Goal: Information Seeking & Learning: Learn about a topic

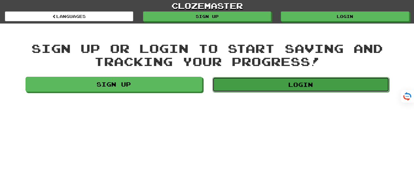
click at [297, 88] on link "Login" at bounding box center [300, 84] width 177 height 15
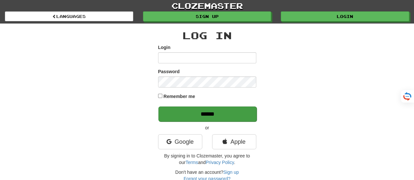
type input "*******"
click at [212, 111] on input "******" at bounding box center [207, 114] width 98 height 15
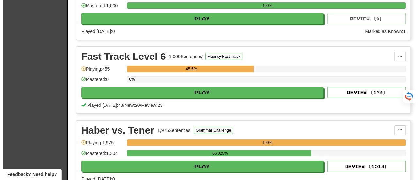
scroll to position [1138, 0]
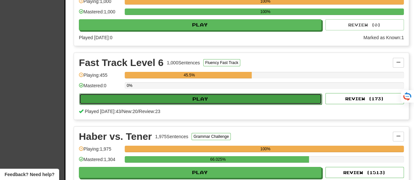
click at [198, 93] on button "Play" at bounding box center [200, 98] width 242 height 11
select select "**"
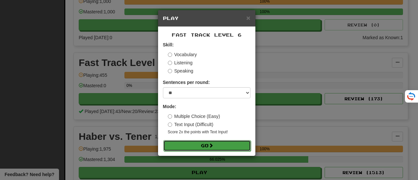
click at [204, 145] on button "Go" at bounding box center [207, 145] width 88 height 11
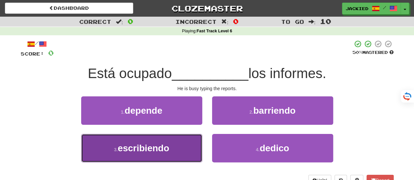
click at [148, 146] on span "escribiendo" at bounding box center [143, 148] width 51 height 10
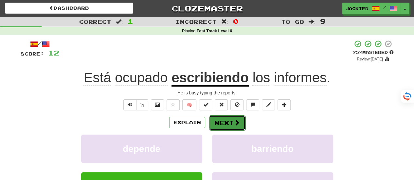
click at [221, 122] on button "Next" at bounding box center [227, 122] width 37 height 15
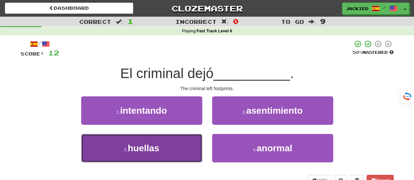
click at [168, 141] on button "3 . [GEOGRAPHIC_DATA]" at bounding box center [141, 148] width 121 height 28
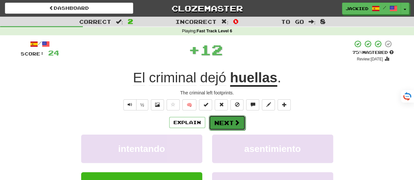
click at [223, 119] on button "Next" at bounding box center [227, 122] width 37 height 15
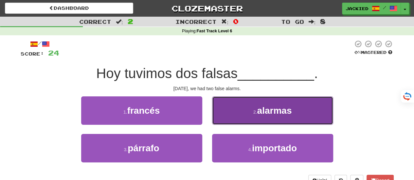
click at [279, 106] on span "alarmas" at bounding box center [274, 111] width 35 height 10
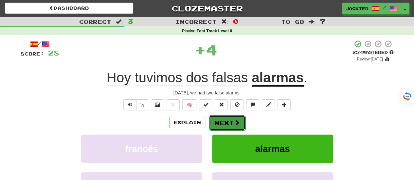
click at [219, 120] on button "Next" at bounding box center [227, 122] width 37 height 15
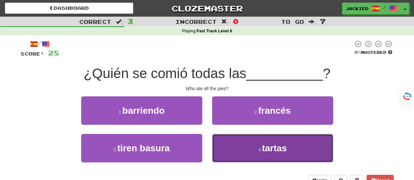
click at [259, 142] on button "4 . [GEOGRAPHIC_DATA]" at bounding box center [272, 148] width 121 height 28
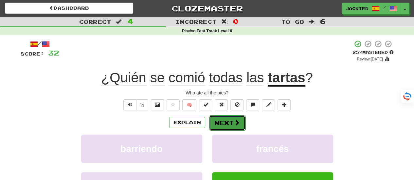
click at [224, 127] on button "Next" at bounding box center [227, 122] width 37 height 15
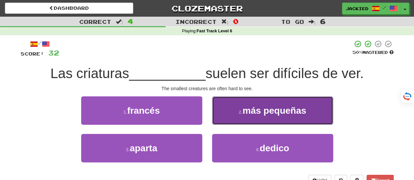
click at [292, 108] on span "más pequeñas" at bounding box center [274, 111] width 64 height 10
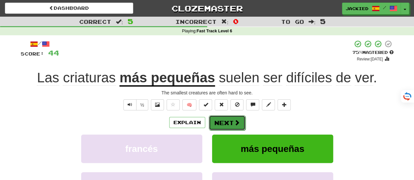
click at [223, 125] on button "Next" at bounding box center [227, 122] width 37 height 15
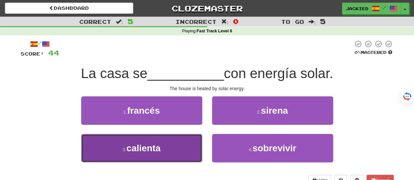
click at [175, 149] on button "3 . calienta" at bounding box center [141, 148] width 121 height 28
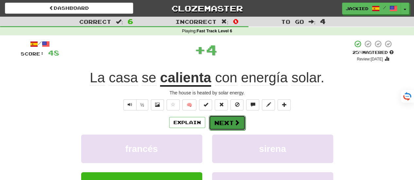
click at [224, 122] on button "Next" at bounding box center [227, 122] width 37 height 15
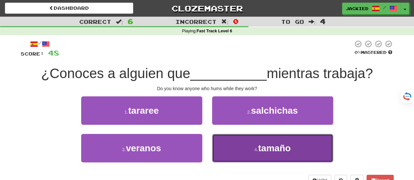
click at [241, 145] on button "4 . tamaño" at bounding box center [272, 148] width 121 height 28
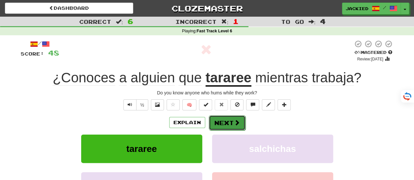
click at [221, 124] on button "Next" at bounding box center [227, 122] width 37 height 15
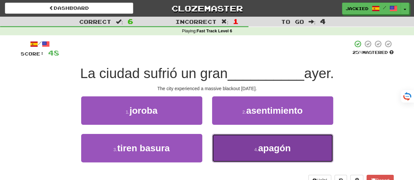
click at [241, 145] on button "4 . [GEOGRAPHIC_DATA]" at bounding box center [272, 148] width 121 height 28
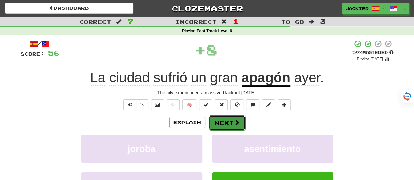
click at [221, 124] on button "Next" at bounding box center [227, 122] width 37 height 15
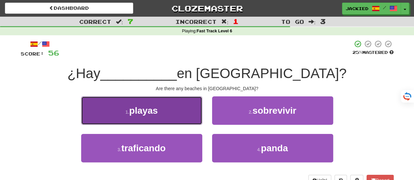
click at [167, 113] on button "1 . playas" at bounding box center [141, 110] width 121 height 28
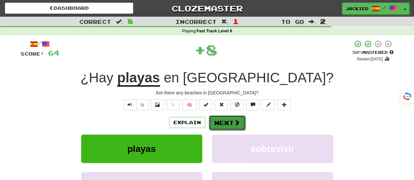
click at [224, 120] on button "Next" at bounding box center [227, 122] width 37 height 15
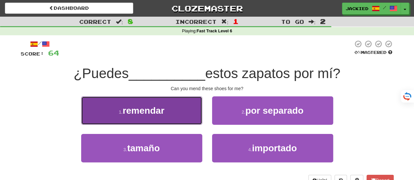
click at [177, 118] on button "1 . [GEOGRAPHIC_DATA]" at bounding box center [141, 110] width 121 height 28
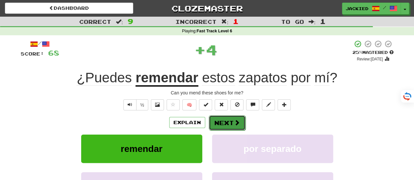
click at [223, 119] on button "Next" at bounding box center [227, 122] width 37 height 15
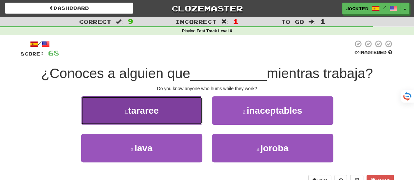
click at [177, 108] on button "1 . [GEOGRAPHIC_DATA]" at bounding box center [141, 110] width 121 height 28
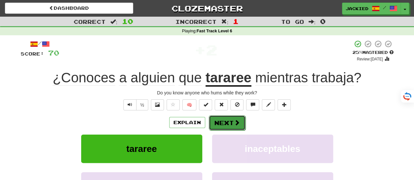
click at [219, 121] on button "Next" at bounding box center [227, 122] width 37 height 15
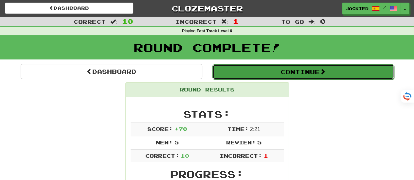
click at [289, 72] on button "Continue" at bounding box center [302, 71] width 181 height 15
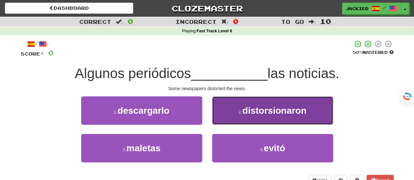
click at [265, 111] on span "distorsionaron" at bounding box center [274, 111] width 64 height 10
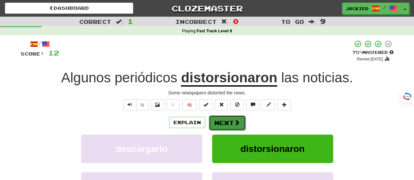
click at [219, 125] on button "Next" at bounding box center [227, 122] width 37 height 15
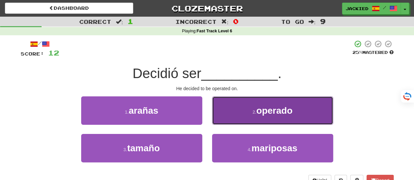
click at [233, 114] on button "2 . operado" at bounding box center [272, 110] width 121 height 28
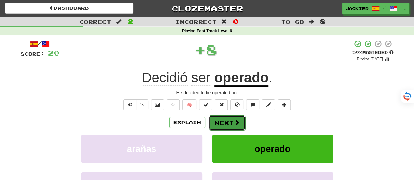
click at [224, 124] on button "Next" at bounding box center [227, 122] width 37 height 15
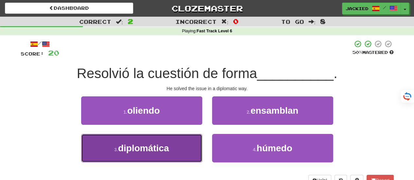
click at [177, 140] on button "3 . diplomática" at bounding box center [141, 148] width 121 height 28
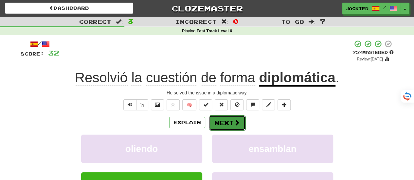
click at [225, 122] on button "Next" at bounding box center [227, 122] width 37 height 15
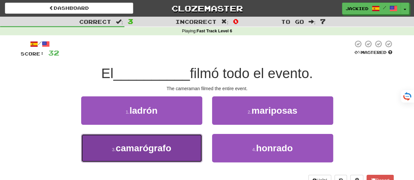
click at [153, 141] on button "3 . camarógrafo" at bounding box center [141, 148] width 121 height 28
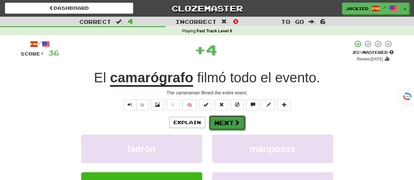
click at [218, 122] on button "Next" at bounding box center [227, 122] width 37 height 15
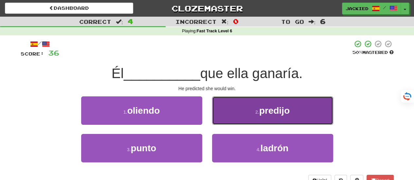
click at [257, 108] on button "2 . [GEOGRAPHIC_DATA]" at bounding box center [272, 110] width 121 height 28
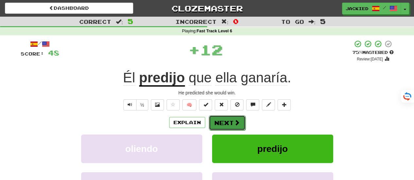
click at [222, 122] on button "Next" at bounding box center [227, 122] width 37 height 15
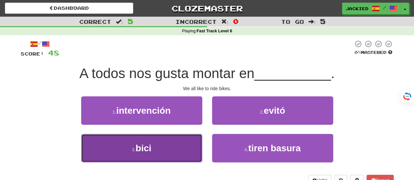
click at [173, 140] on button "3 . bici" at bounding box center [141, 148] width 121 height 28
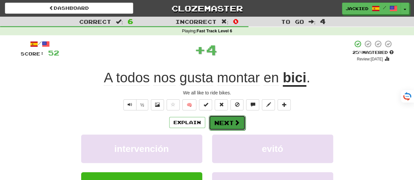
click at [224, 122] on button "Next" at bounding box center [227, 122] width 37 height 15
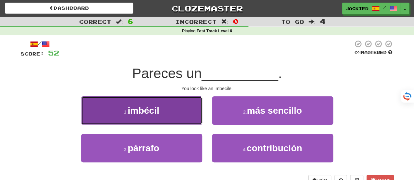
click at [166, 115] on button "1 . imbécil" at bounding box center [141, 110] width 121 height 28
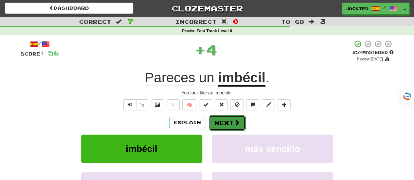
click at [221, 120] on button "Next" at bounding box center [227, 122] width 37 height 15
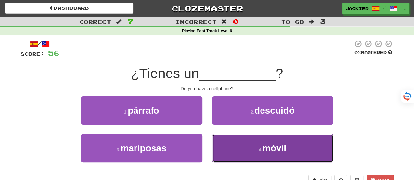
click at [292, 138] on button "4 . móvil" at bounding box center [272, 148] width 121 height 28
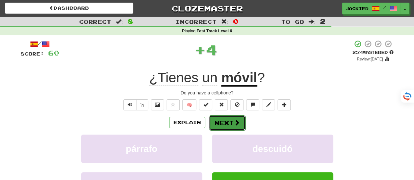
click at [226, 123] on button "Next" at bounding box center [227, 122] width 37 height 15
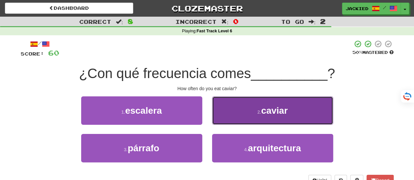
click at [265, 108] on span "caviar" at bounding box center [274, 111] width 26 height 10
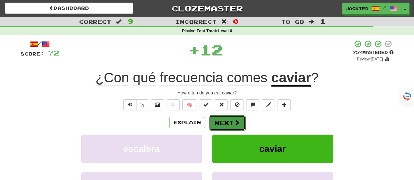
click at [222, 121] on button "Next" at bounding box center [227, 122] width 37 height 15
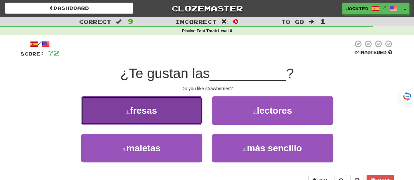
click at [168, 111] on button "1 . fresas" at bounding box center [141, 110] width 121 height 28
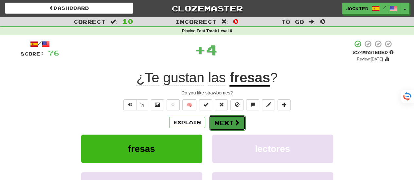
click at [220, 122] on button "Next" at bounding box center [227, 122] width 37 height 15
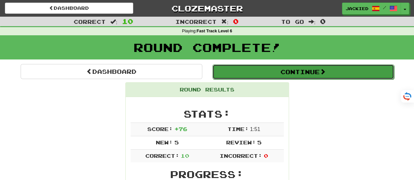
click at [303, 72] on button "Continue" at bounding box center [302, 71] width 181 height 15
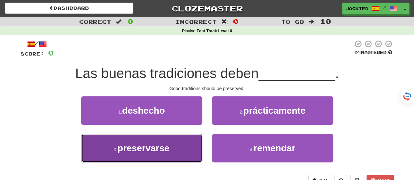
click at [183, 138] on button "3 . preservarse" at bounding box center [141, 148] width 121 height 28
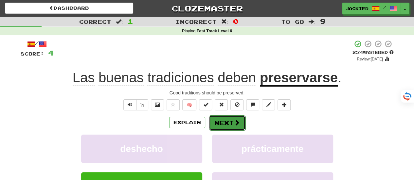
click at [222, 120] on button "Next" at bounding box center [227, 122] width 37 height 15
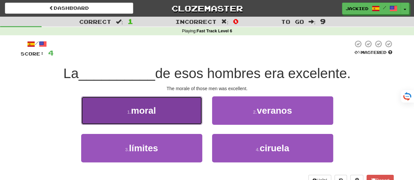
click at [176, 113] on button "1 . moral" at bounding box center [141, 110] width 121 height 28
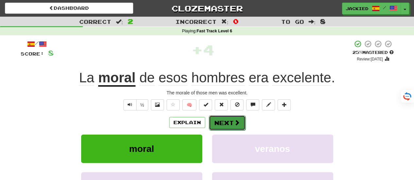
click at [222, 122] on button "Next" at bounding box center [227, 122] width 37 height 15
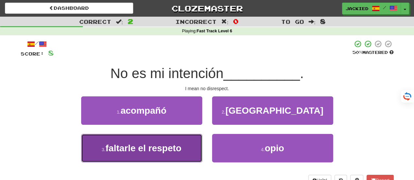
click at [171, 147] on span "faltarle el respeto" at bounding box center [143, 148] width 76 height 10
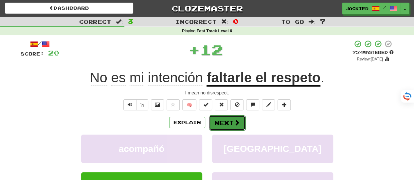
click at [224, 120] on button "Next" at bounding box center [227, 122] width 37 height 15
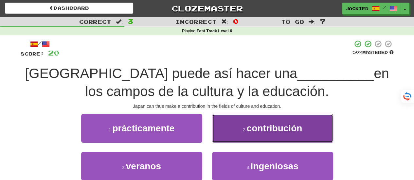
click at [304, 120] on button "2 . contribución" at bounding box center [272, 128] width 121 height 28
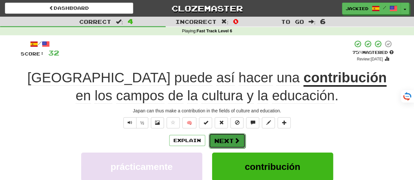
click at [225, 139] on button "Next" at bounding box center [227, 140] width 37 height 15
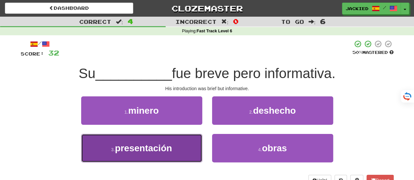
click at [185, 140] on button "3 . presentación" at bounding box center [141, 148] width 121 height 28
